Goal: Information Seeking & Learning: Learn about a topic

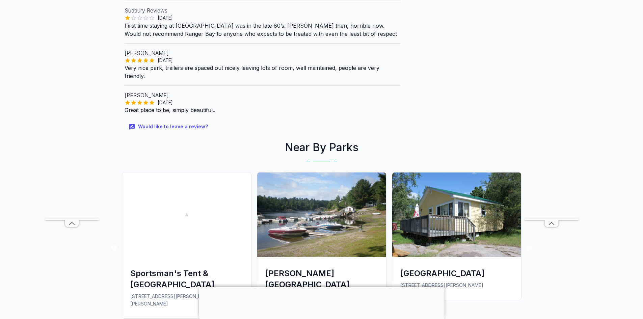
scroll to position [405, 0]
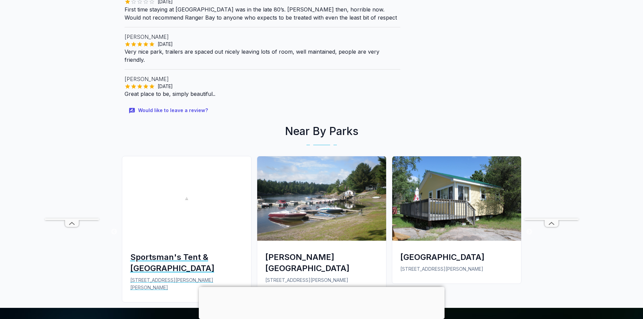
click at [189, 174] on img at bounding box center [186, 198] width 129 height 84
